Goal: Task Accomplishment & Management: Manage account settings

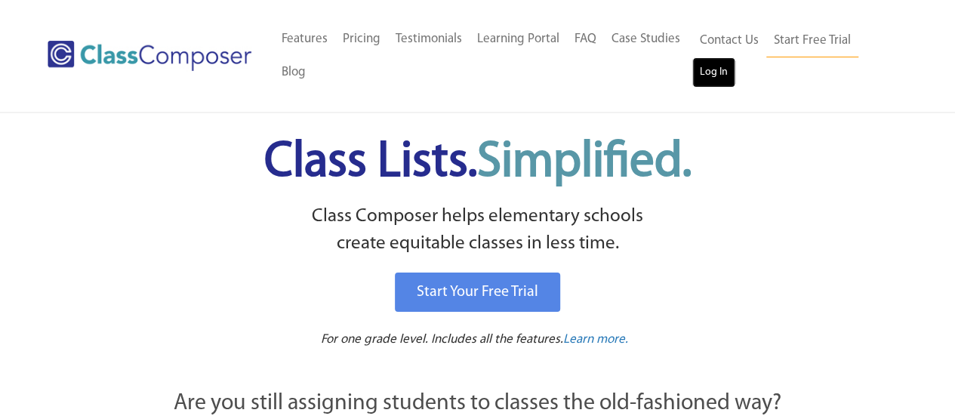
click at [722, 78] on link "Log In" at bounding box center [713, 72] width 43 height 30
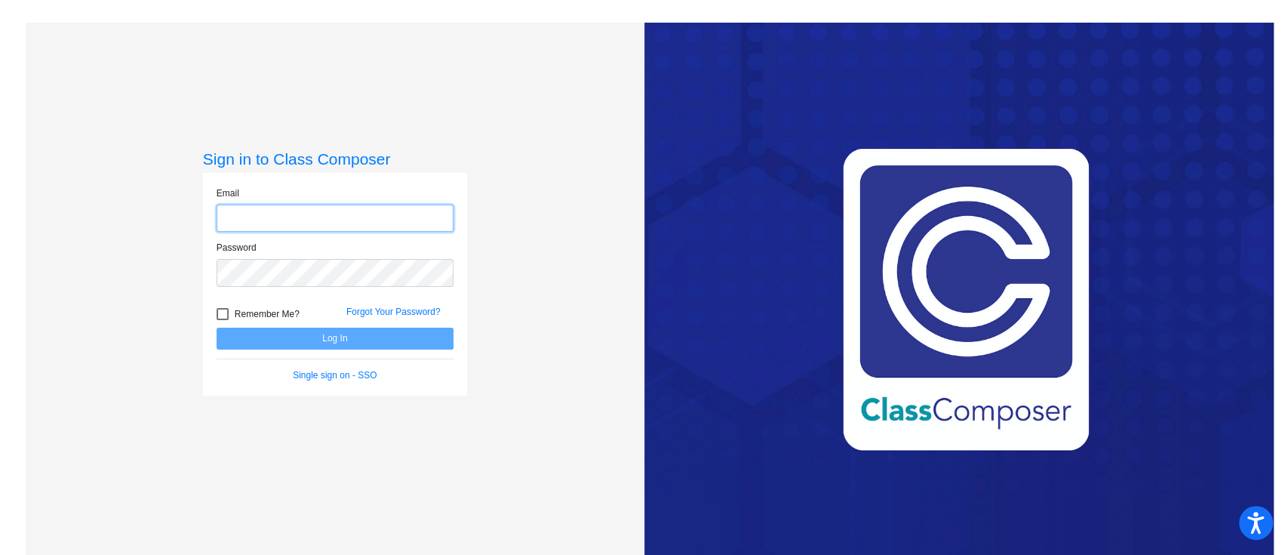
type input "[PERSON_NAME][EMAIL_ADDRESS][DOMAIN_NAME]"
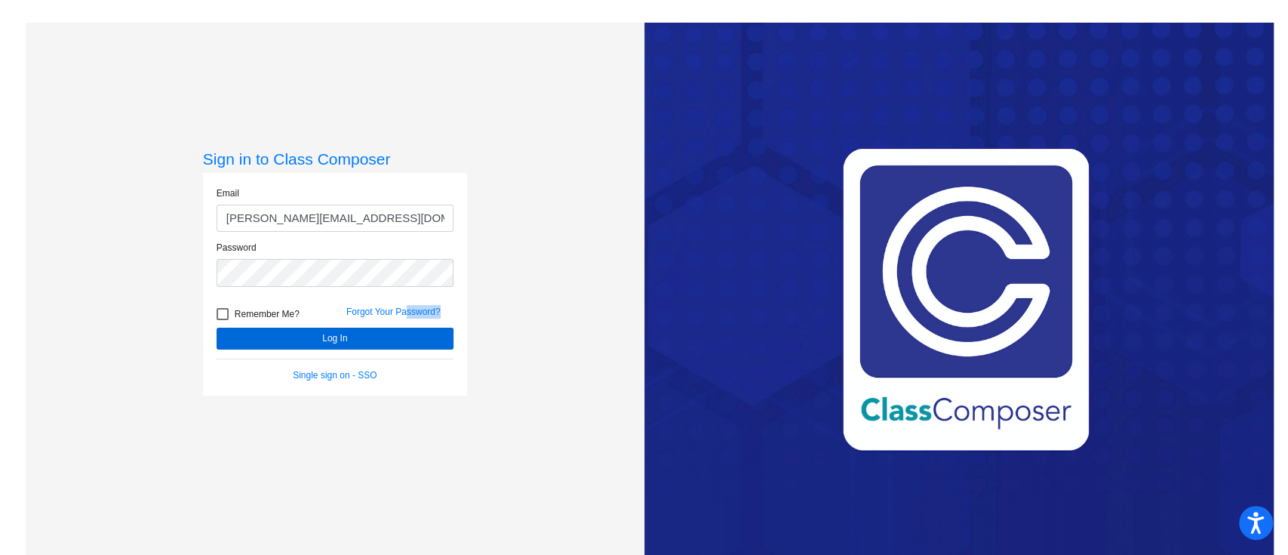
click at [404, 327] on form "Email [PERSON_NAME][EMAIL_ADDRESS][DOMAIN_NAME] Password Remember Me? Forgot Yo…" at bounding box center [335, 283] width 237 height 195
click at [410, 336] on button "Log In" at bounding box center [335, 338] width 237 height 22
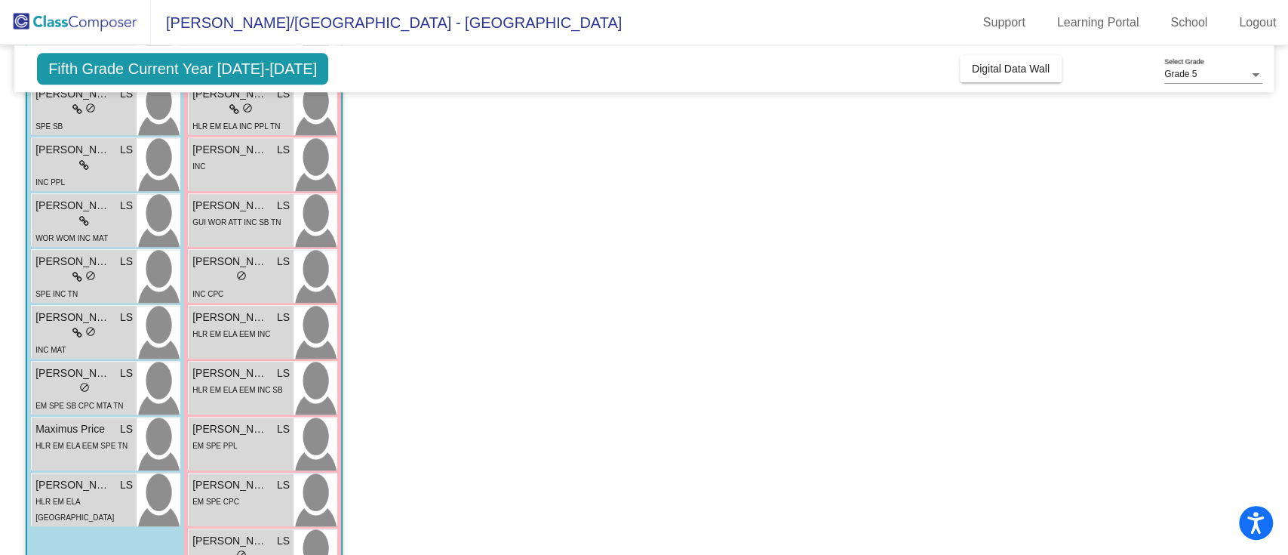
scroll to position [1106, 0]
